Goal: Task Accomplishment & Management: Manage account settings

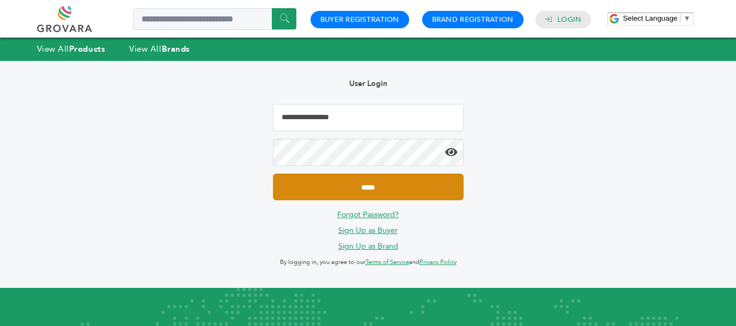
click at [356, 185] on input "*****" at bounding box center [368, 187] width 191 height 27
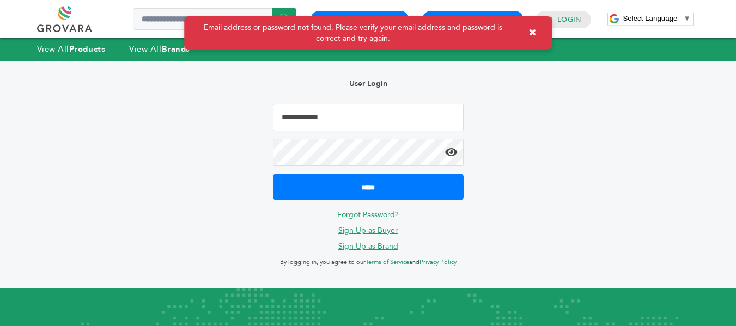
click at [329, 115] on input "Email Address" at bounding box center [368, 117] width 191 height 27
type input "**********"
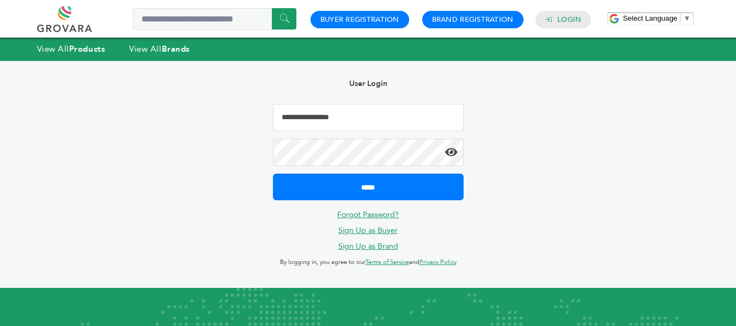
click at [273, 174] on input "*****" at bounding box center [368, 187] width 191 height 27
